Goal: Task Accomplishment & Management: Manage account settings

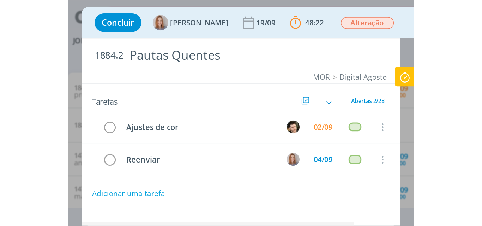
scroll to position [402, 0]
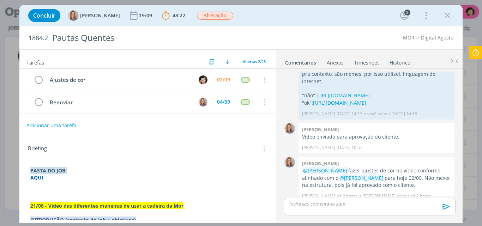
click at [359, 208] on div "dialog" at bounding box center [370, 207] width 172 height 18
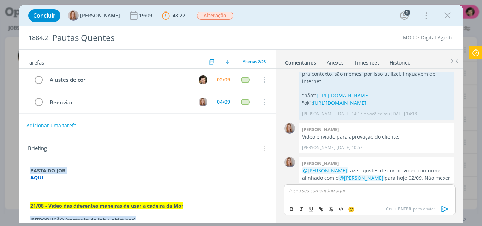
scroll to position [415, 0]
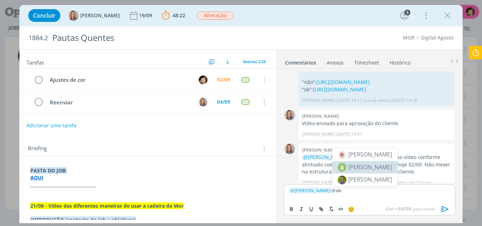
click at [384, 167] on span "[PERSON_NAME]" at bounding box center [370, 167] width 44 height 8
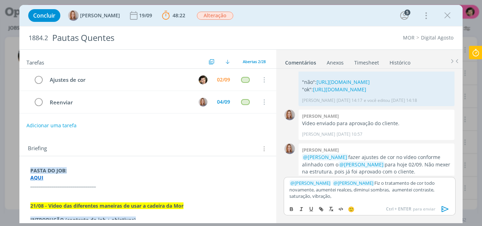
click at [301, 196] on p "﻿ @ Amanda Oliveira ﻿ ﻿ @ Alexandre Assumpção ﻿ Fiz o tratamento de cor todo no…" at bounding box center [369, 189] width 160 height 19
click at [337, 194] on p "﻿ @ Amanda Oliveira ﻿ ﻿ @ Alexandre Assumpção ﻿ Fiz o tratamento de cor todo no…" at bounding box center [369, 189] width 160 height 19
click at [377, 198] on p "﻿ @ Amanda Oliveira ﻿ ﻿ @ Alexandre Assumpção ﻿ Fiz o tratamento de cor todo no…" at bounding box center [369, 189] width 160 height 19
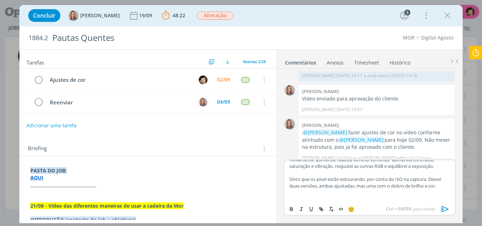
scroll to position [19, 0]
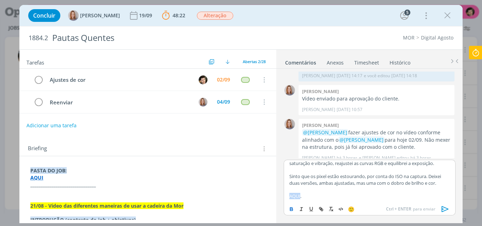
click at [292, 207] on icon "dialog" at bounding box center [292, 209] width 6 height 6
click at [323, 209] on icon "dialog" at bounding box center [321, 209] width 6 height 6
paste input "https://sobeae.sharepoint.com/:f:/s/SOBEAE/EoWKpsmNLp9GqDYe19gbdNsB_CIwa3sPkrdH…"
type input "https://sobeae.sharepoint.com/:f:/s/SOBEAE/EoWKpsmNLp9GqDYe19gbdNsB_CIwa3sPkrdH…"
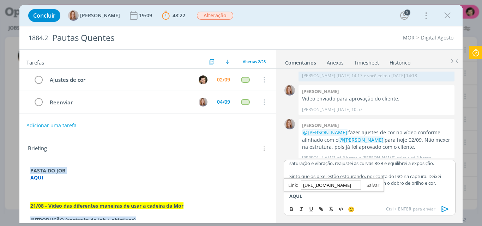
click at [379, 182] on link "dialog" at bounding box center [370, 185] width 18 height 6
click at [366, 199] on p "AQUI ." at bounding box center [369, 196] width 160 height 6
click at [327, 177] on p "Sinto que os pixel estão estourando, por conta do ISO na captura. Deixei duas v…" at bounding box center [369, 179] width 160 height 13
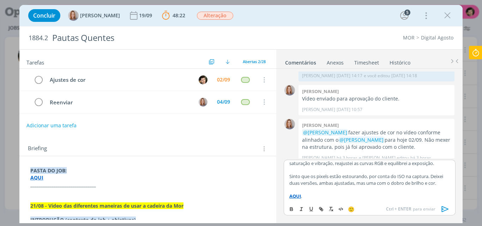
click at [356, 189] on p "dialog" at bounding box center [369, 189] width 160 height 6
drag, startPoint x: 368, startPoint y: 177, endPoint x: 343, endPoint y: 179, distance: 24.4
click at [343, 179] on p "Sinto que os pixels estão estourando, por conta do ISO na captura. Deixei duas …" at bounding box center [369, 179] width 160 height 13
click at [359, 187] on p "dialog" at bounding box center [369, 189] width 160 height 6
click at [446, 208] on icon "dialog" at bounding box center [445, 209] width 11 height 11
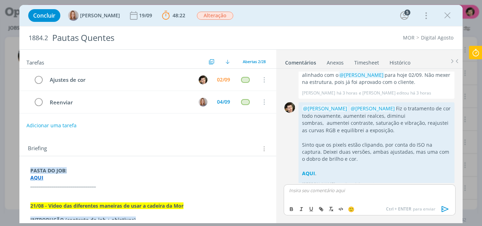
scroll to position [507, 0]
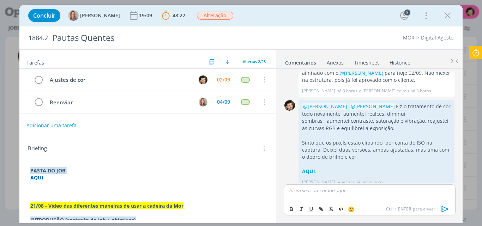
click at [478, 54] on icon at bounding box center [475, 53] width 13 height 14
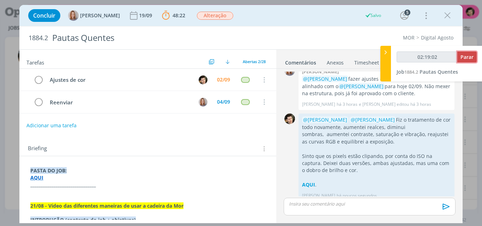
click at [471, 58] on span "Parar" at bounding box center [467, 57] width 13 height 7
click at [38, 79] on icon "dialog" at bounding box center [39, 80] width 10 height 11
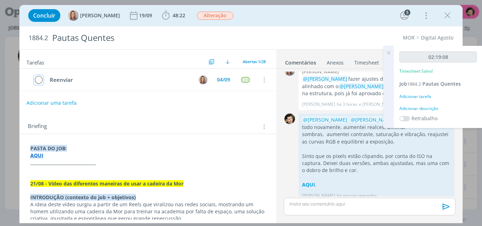
type input "02:20:00"
click at [417, 97] on div "Adicionar tarefa" at bounding box center [437, 97] width 77 height 6
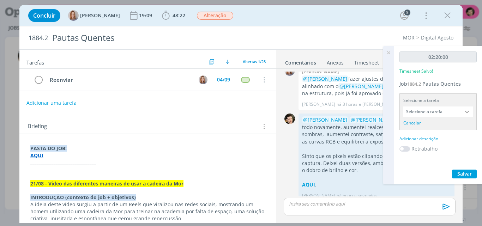
click at [441, 110] on input "Selecione a tarefa" at bounding box center [438, 112] width 70 height 11
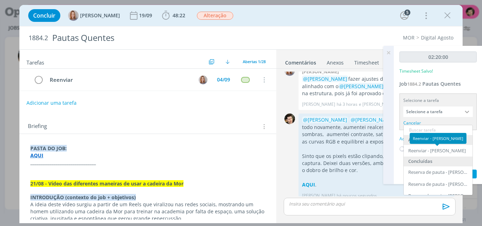
click at [423, 128] on input "text" at bounding box center [438, 130] width 69 height 10
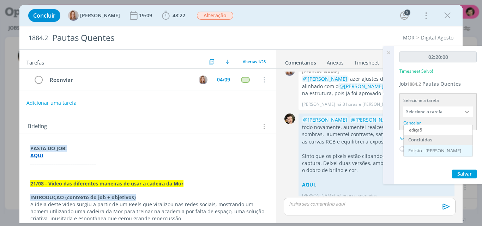
type input "ediçaõ"
click at [430, 148] on div "Edição - Vinícius Marques" at bounding box center [438, 151] width 69 height 12
type input "Edição"
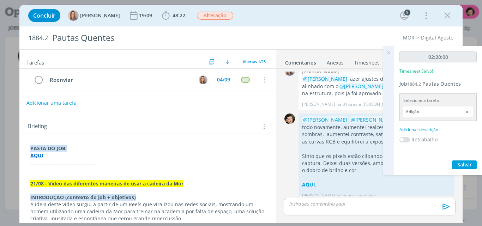
click at [423, 130] on div "Adicionar descrição" at bounding box center [437, 130] width 77 height 6
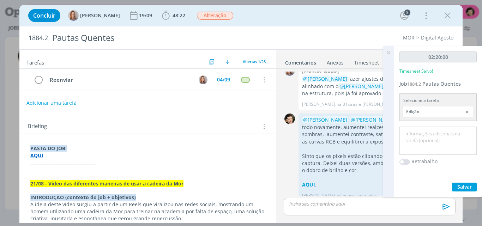
click at [424, 135] on textarea at bounding box center [438, 140] width 74 height 25
type textarea "Ajustes de Luz e Cor."
click at [464, 187] on span "Salvar" at bounding box center [464, 187] width 14 height 7
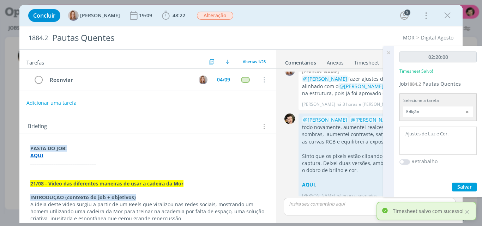
click at [389, 52] on icon at bounding box center [388, 53] width 13 height 14
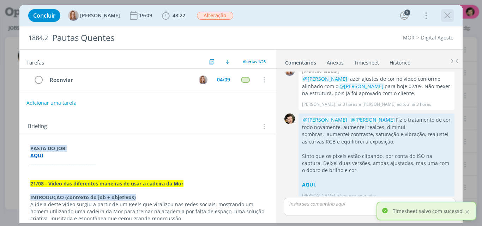
click at [447, 17] on icon "dialog" at bounding box center [447, 15] width 11 height 11
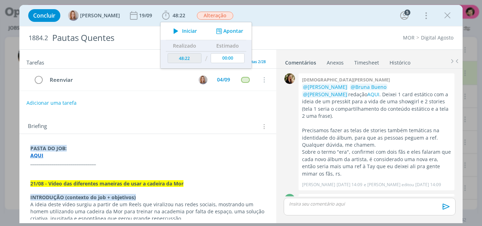
scroll to position [494, 0]
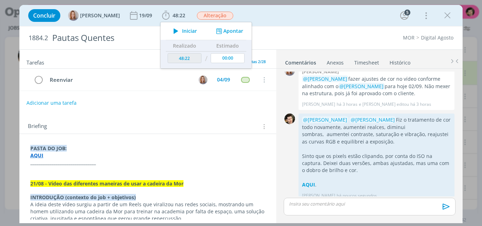
click at [445, 12] on icon "dialog" at bounding box center [447, 15] width 11 height 11
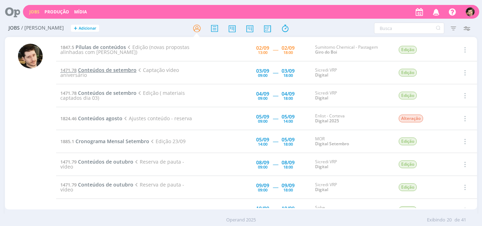
click at [116, 68] on span "Conteúdos de setembro" at bounding box center [107, 70] width 59 height 7
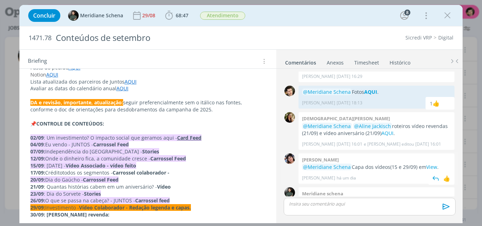
scroll to position [1000, 0]
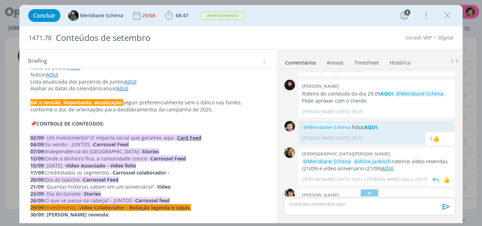
click at [388, 165] on link "AQUI" at bounding box center [387, 168] width 12 height 7
click at [307, 158] on p "@Meridiane Schena @Aline Jackisch roteiros vídeo revendas (21/09) e vídeo anive…" at bounding box center [376, 165] width 149 height 14
click at [366, 192] on icon "dialog" at bounding box center [369, 192] width 7 height 7
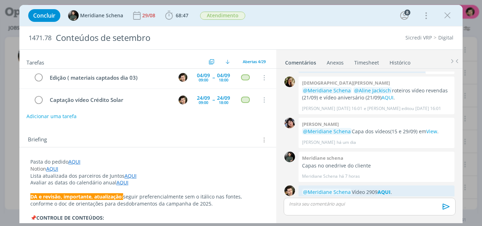
scroll to position [0, 0]
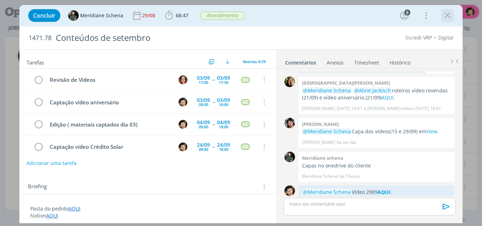
click at [445, 14] on icon "dialog" at bounding box center [447, 15] width 11 height 11
